Goal: Task Accomplishment & Management: Use online tool/utility

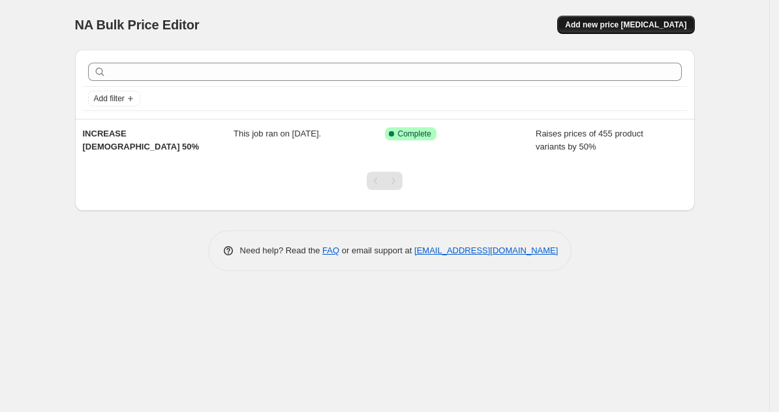
click at [645, 25] on span "Add new price [MEDICAL_DATA]" at bounding box center [625, 25] width 121 height 10
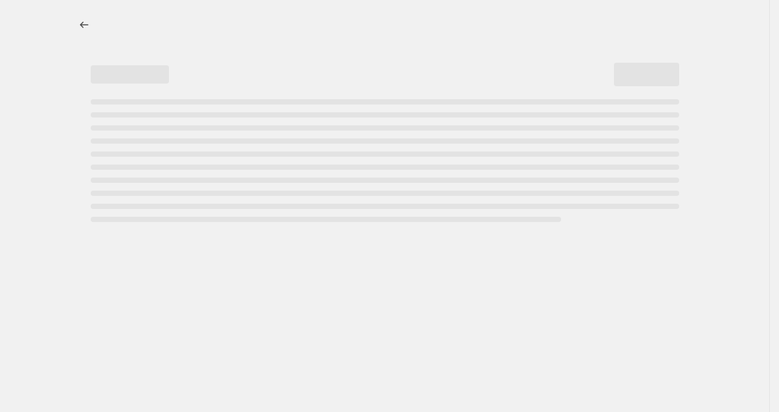
select select "percentage"
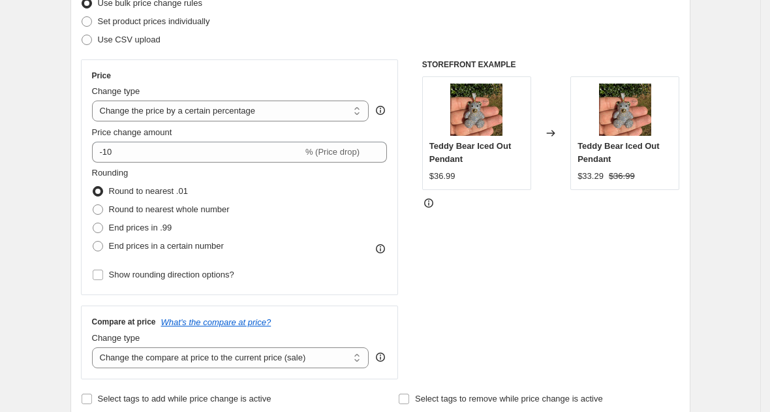
scroll to position [165, 0]
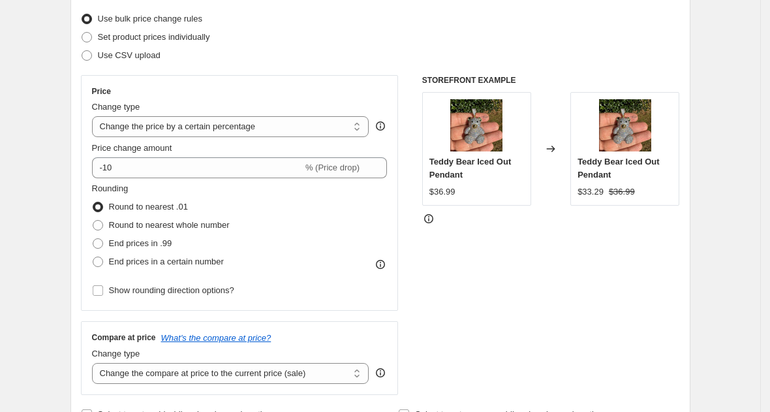
click at [189, 113] on div "Change type" at bounding box center [230, 107] width 277 height 13
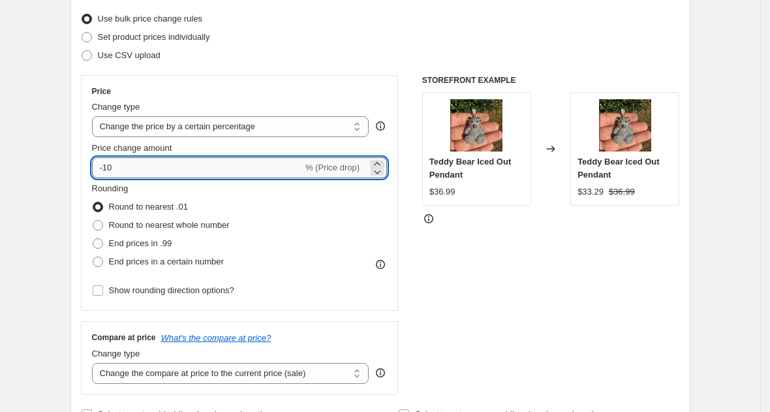
click at [185, 168] on input "-10" at bounding box center [197, 167] width 211 height 21
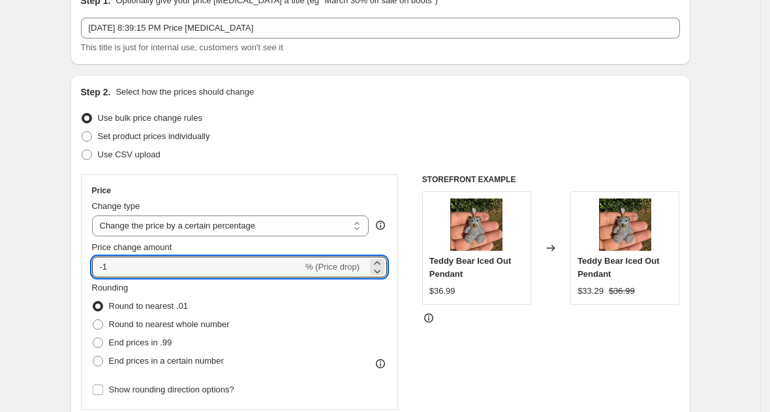
scroll to position [61, 0]
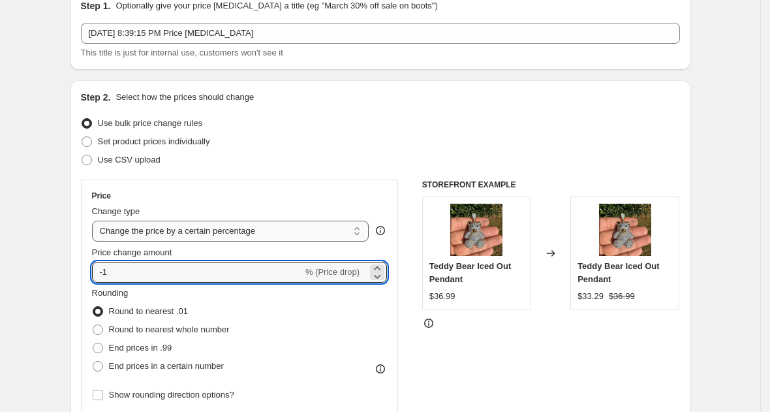
click at [149, 235] on select "Change the price to a certain amount Change the price by a certain amount Chang…" at bounding box center [230, 231] width 277 height 21
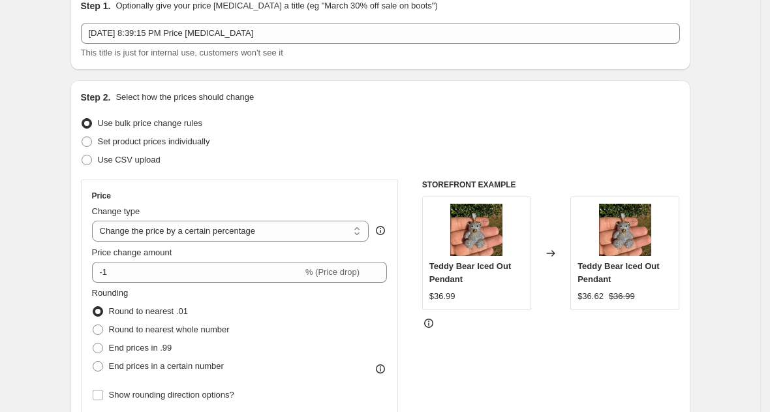
click at [163, 282] on div "Price Change type Change the price to a certain amount Change the price by a ce…" at bounding box center [240, 297] width 296 height 213
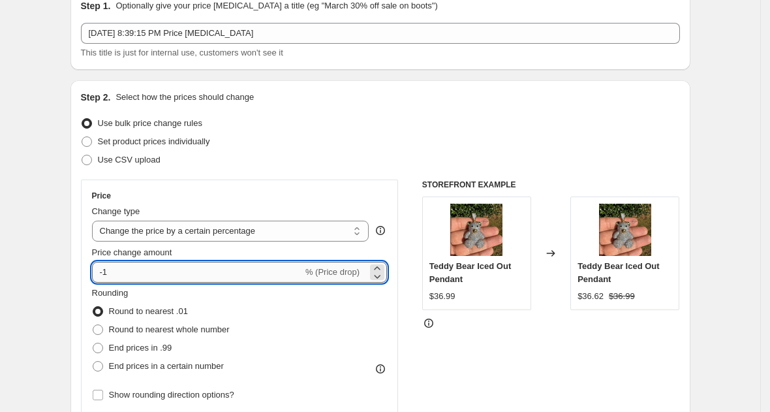
click at [164, 275] on input "-1" at bounding box center [197, 272] width 211 height 21
type input "2"
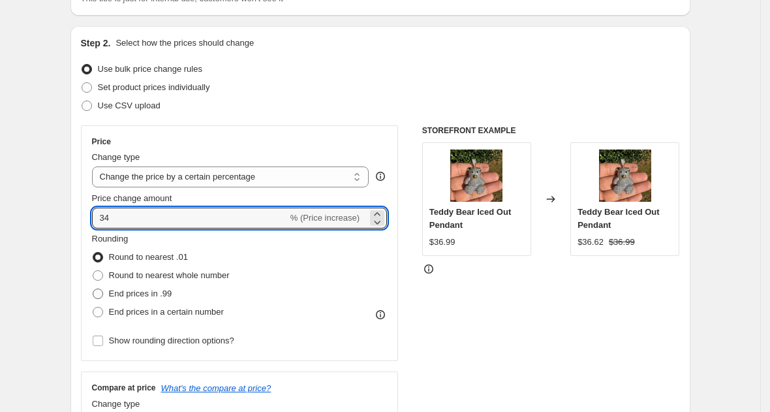
scroll to position [131, 0]
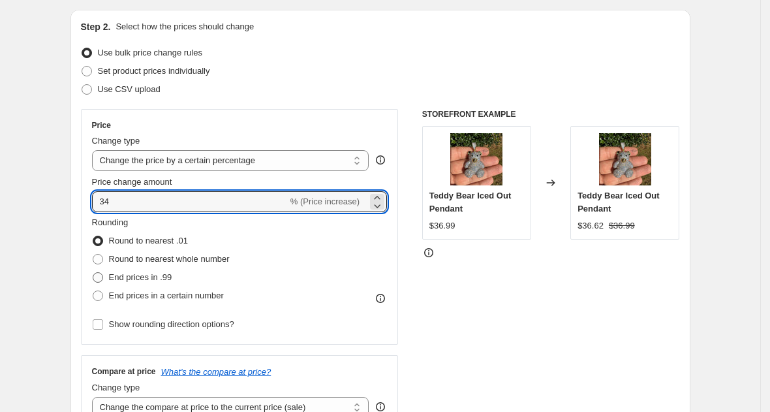
type input "34"
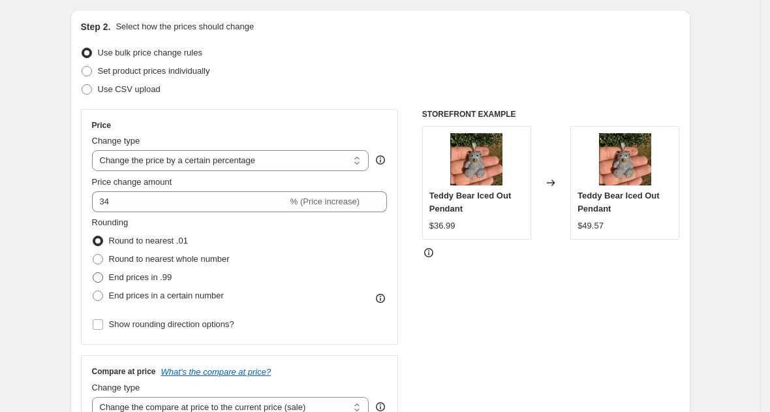
click at [164, 271] on span "End prices in .99" at bounding box center [140, 277] width 63 height 13
click at [93, 272] on input "End prices in .99" at bounding box center [93, 272] width 1 height 1
radio input "true"
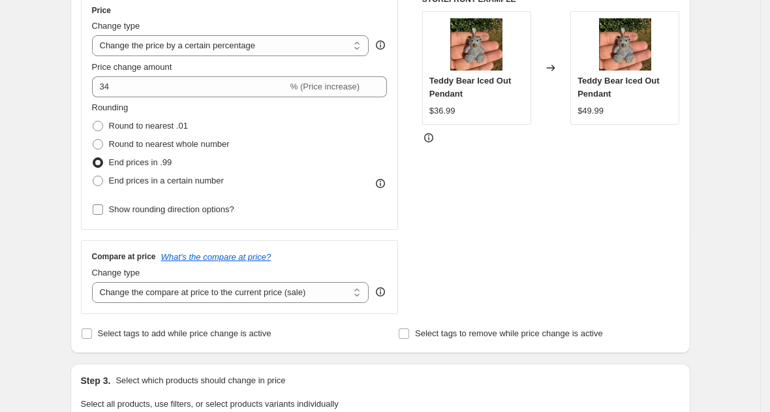
scroll to position [251, 0]
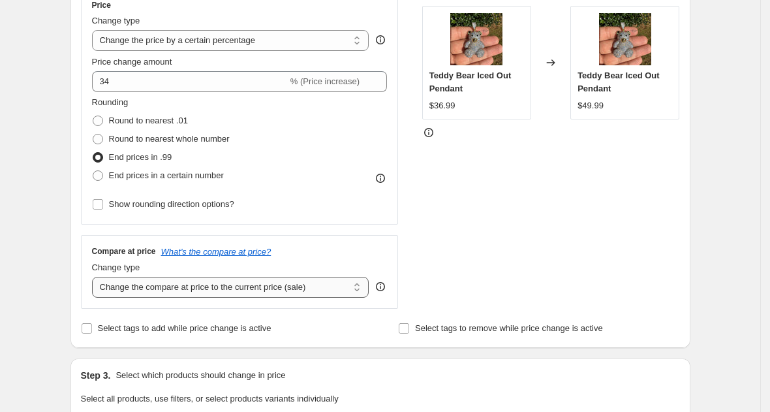
click at [206, 295] on select "Change the compare at price to the current price (sale) Change the compare at p…" at bounding box center [230, 287] width 277 height 21
select select "pp"
click at [96, 277] on select "Change the compare at price to the current price (sale) Change the compare at p…" at bounding box center [230, 287] width 277 height 21
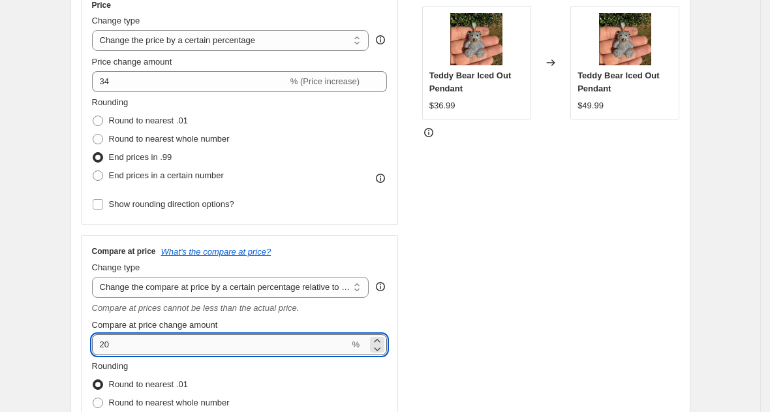
click at [210, 348] on input "20" at bounding box center [221, 344] width 258 height 21
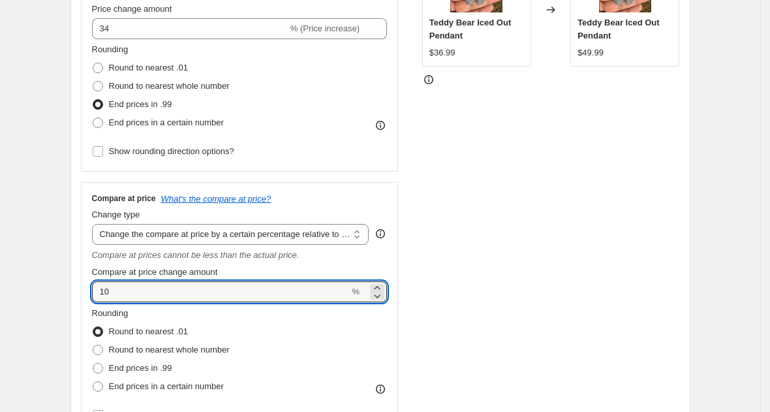
scroll to position [318, 0]
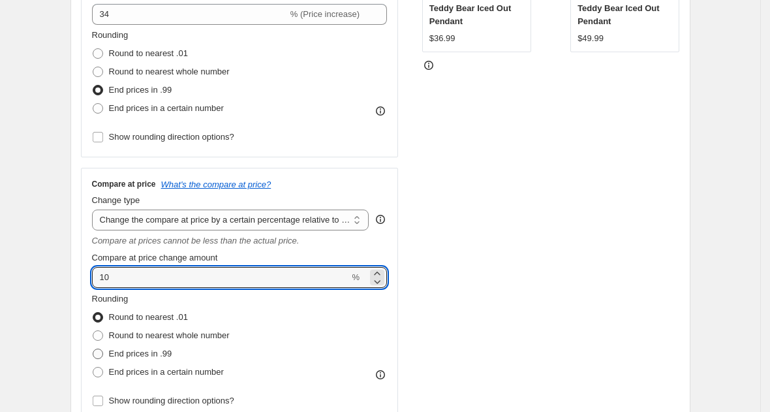
type input "10"
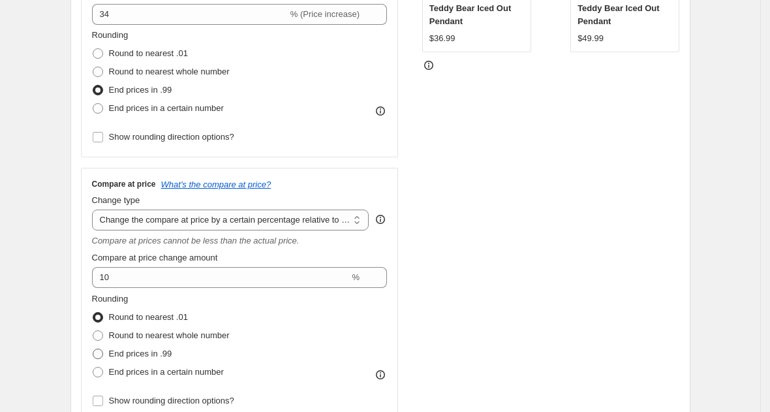
click at [144, 352] on span "End prices in .99" at bounding box center [140, 354] width 63 height 10
click at [93, 349] on input "End prices in .99" at bounding box center [93, 349] width 1 height 1
radio input "true"
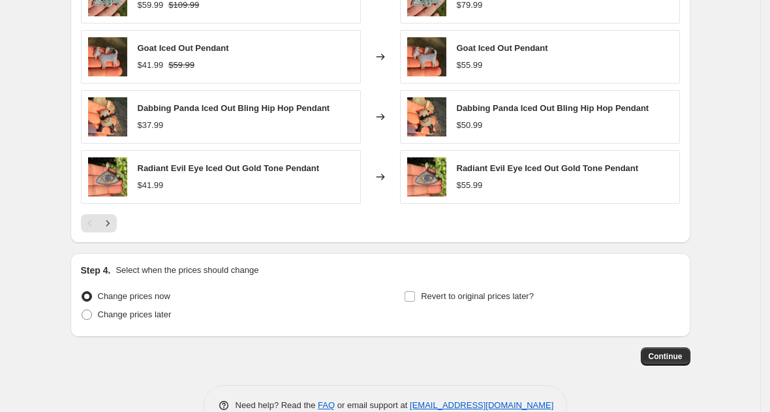
scroll to position [1054, 0]
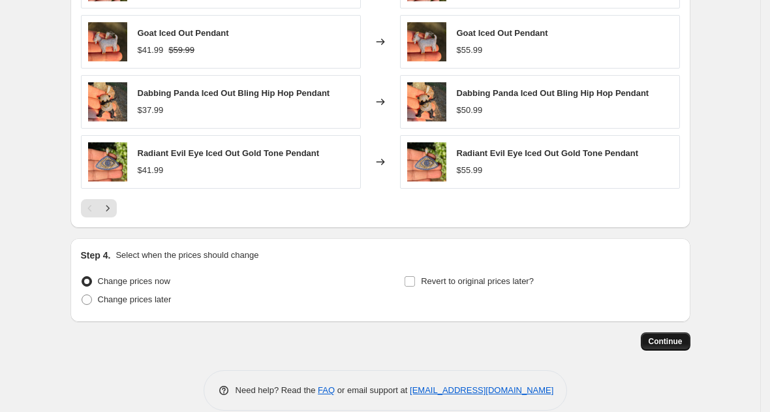
click at [657, 336] on span "Continue" at bounding box center [666, 341] width 34 height 10
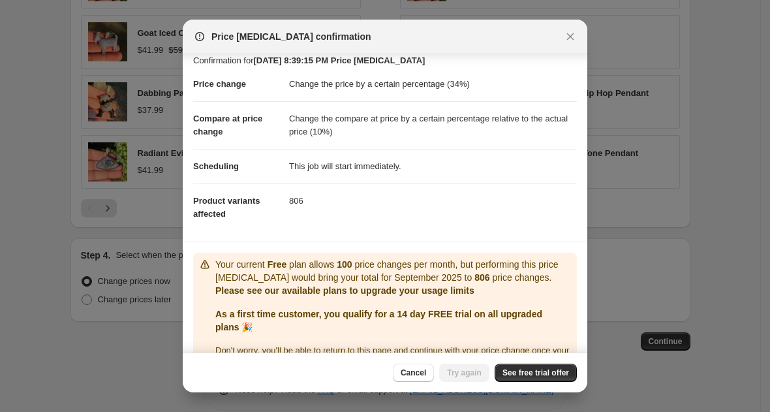
scroll to position [55, 0]
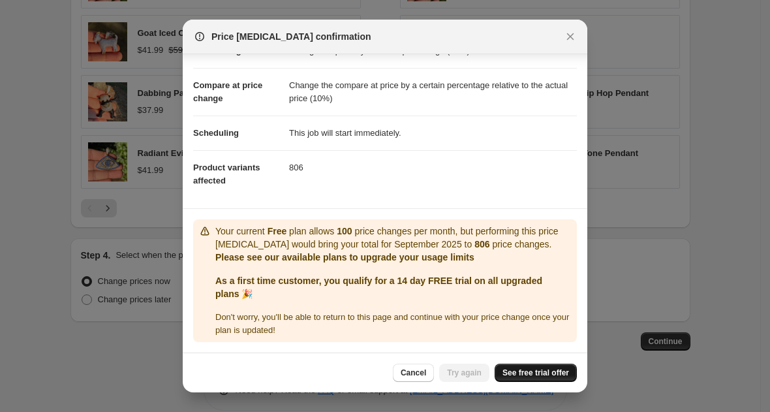
click at [508, 367] on link "See free trial offer" at bounding box center [536, 373] width 82 height 18
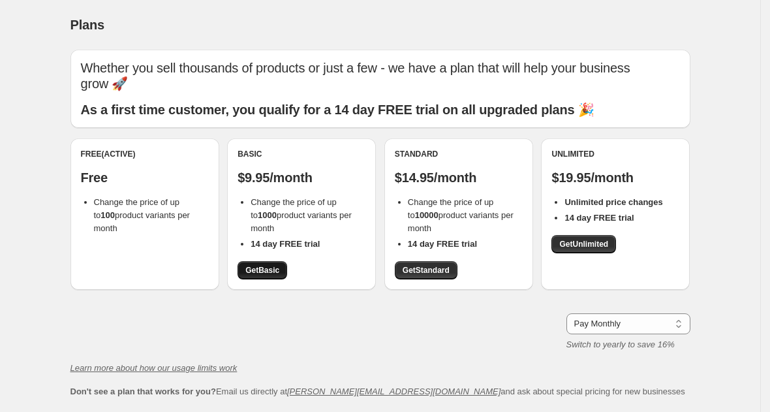
click at [271, 265] on span "Get Basic" at bounding box center [262, 270] width 34 height 10
